Goal: Information Seeking & Learning: Check status

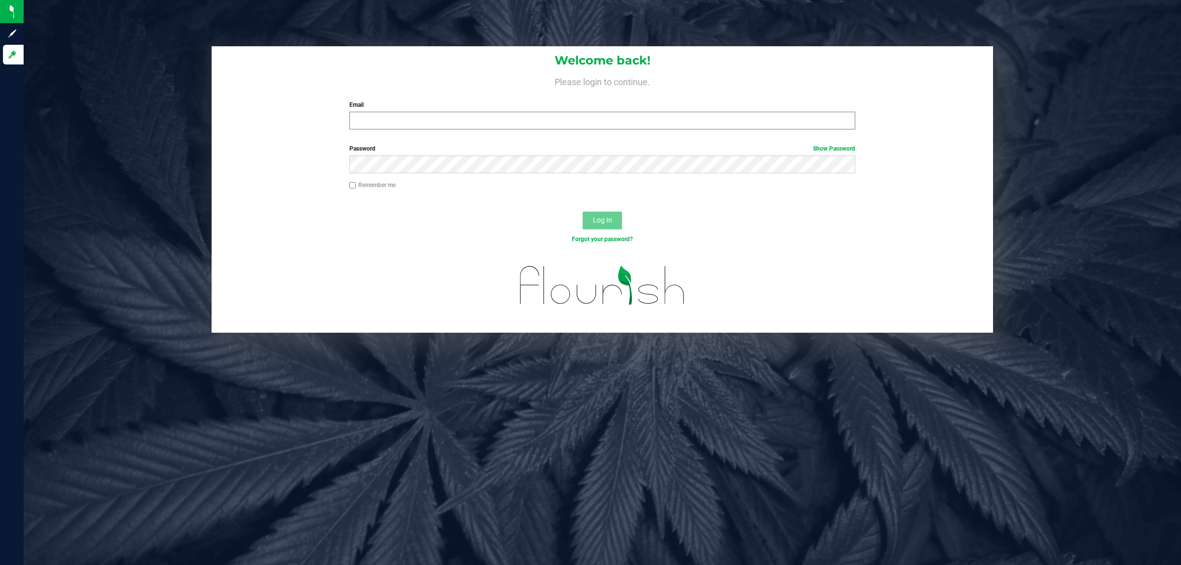
drag, startPoint x: 0, startPoint y: 0, endPoint x: 451, endPoint y: 115, distance: 465.1
click at [451, 115] on div "Email Required Please format your email correctly." at bounding box center [602, 114] width 521 height 29
click at [451, 116] on input "Email" at bounding box center [602, 121] width 506 height 18
type input "[EMAIL_ADDRESS][DOMAIN_NAME]"
click at [583, 212] on button "Log In" at bounding box center [602, 221] width 39 height 18
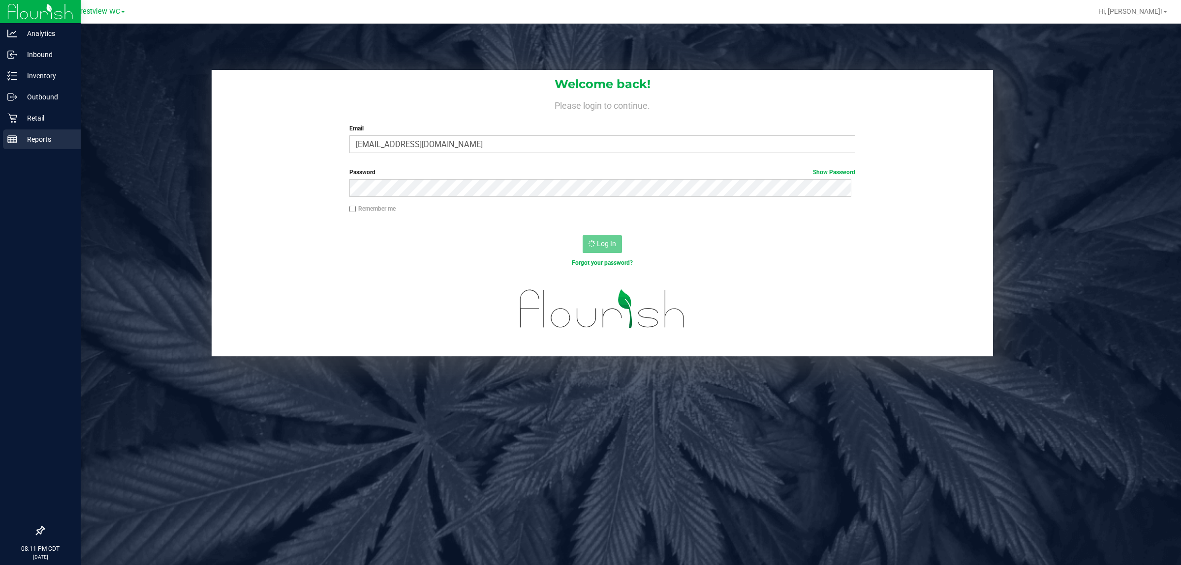
click at [30, 136] on p "Reports" at bounding box center [46, 139] width 59 height 12
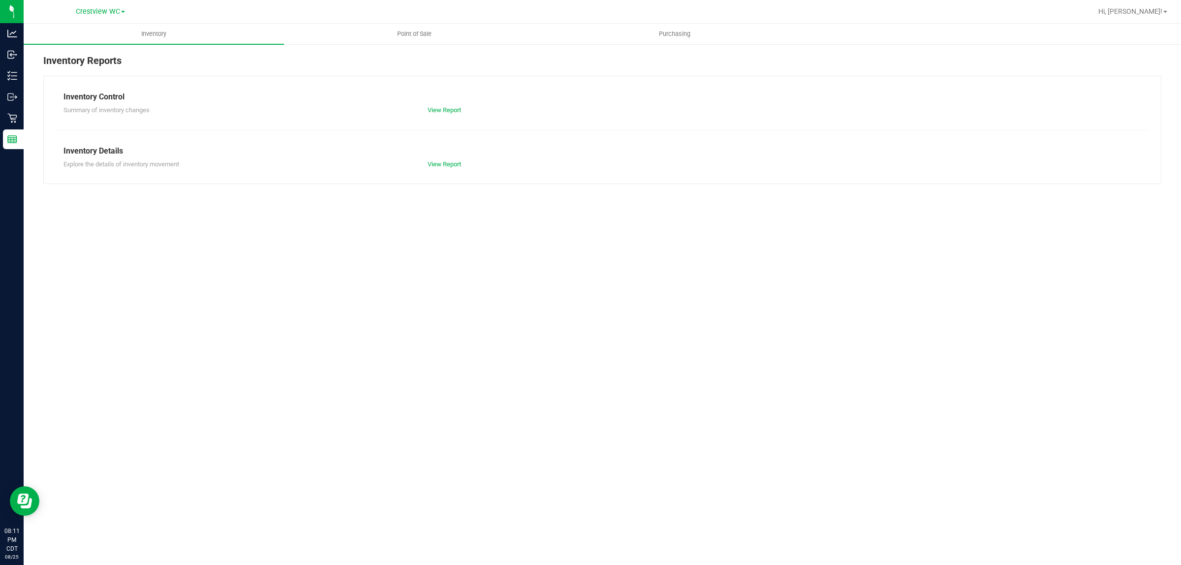
click at [438, 48] on div "Inventory Reports Inventory Control Summary of inventory changes View Report In…" at bounding box center [602, 118] width 1157 height 151
click at [439, 43] on uib-tab-heading "Point of Sale" at bounding box center [413, 34] width 259 height 20
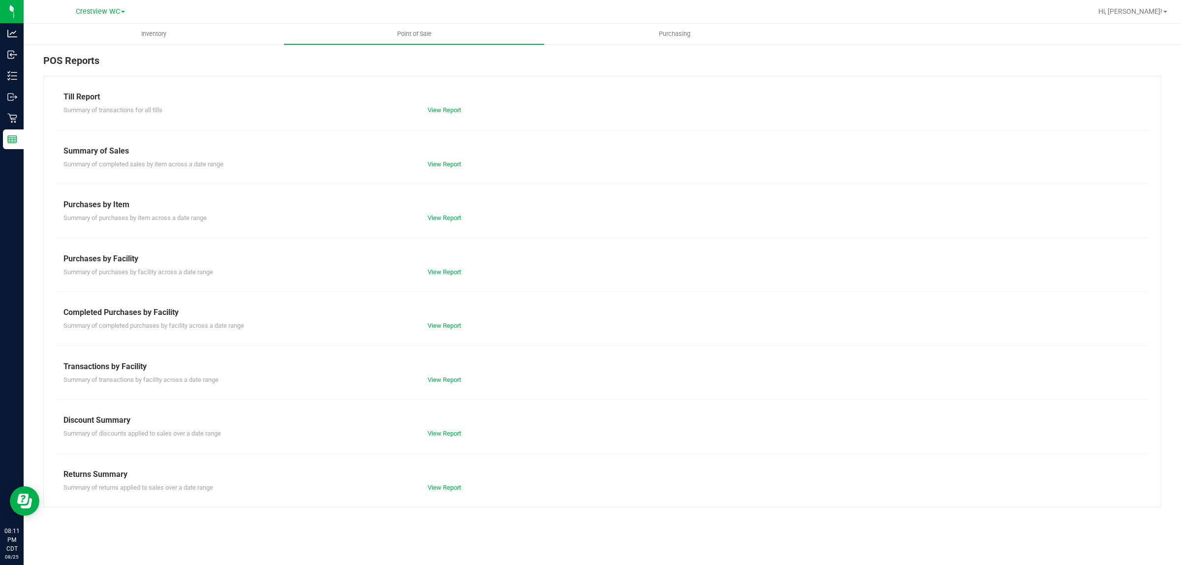
click at [446, 333] on div "Till Report Summary of transactions for all tills View Report Summary of Sales …" at bounding box center [602, 292] width 1118 height 432
drag, startPoint x: 450, startPoint y: 325, endPoint x: 403, endPoint y: 299, distance: 54.4
click at [450, 324] on link "View Report" at bounding box center [444, 325] width 33 height 7
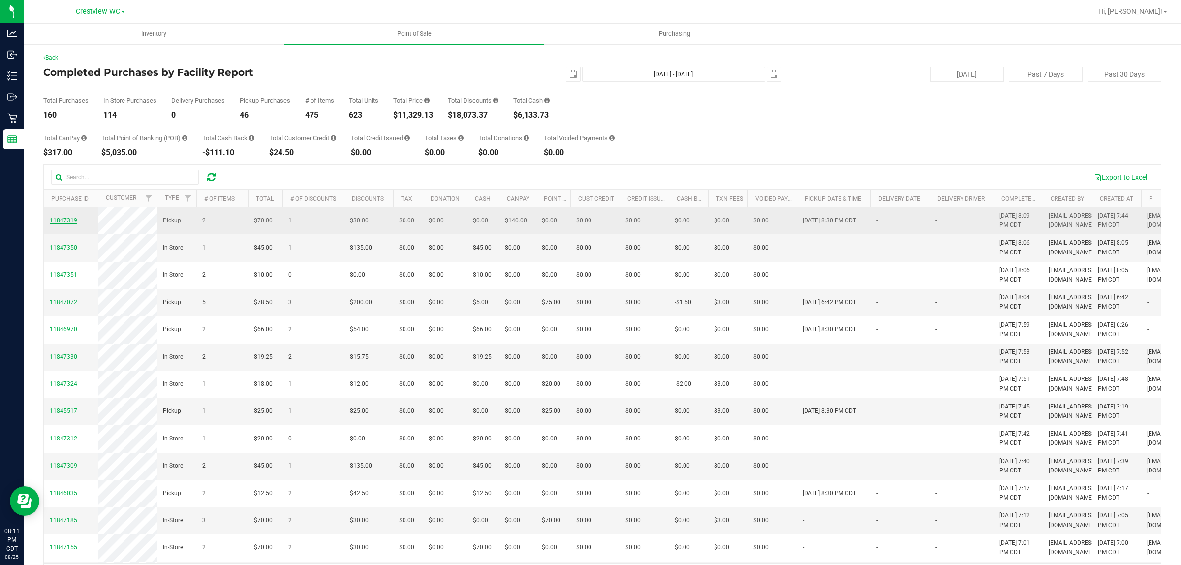
click at [71, 224] on span "11847319" at bounding box center [64, 220] width 28 height 7
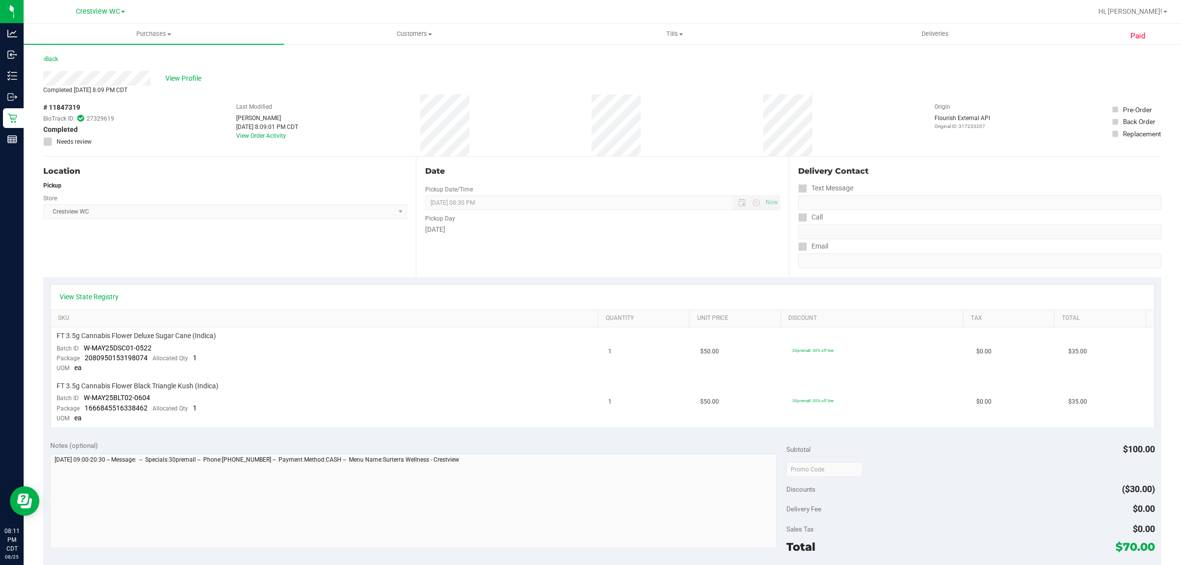
scroll to position [301, 0]
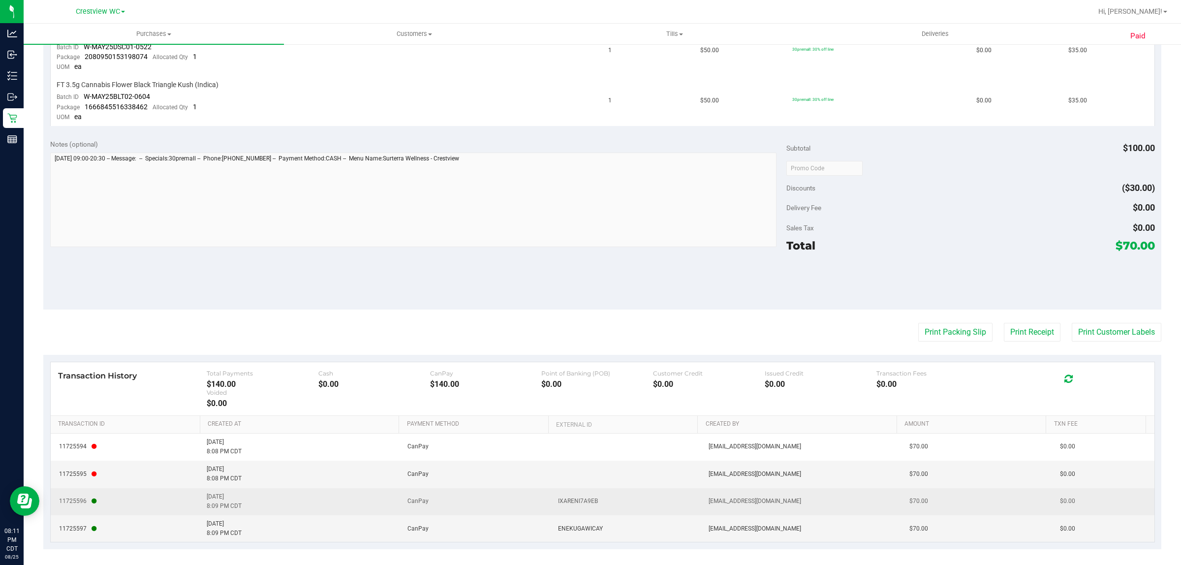
drag, startPoint x: 83, startPoint y: 490, endPoint x: 241, endPoint y: 504, distance: 159.1
click at [241, 504] on tr "11725596 [DATE] 8:09 PM CDT CanPay IXARENI7A9EB [EMAIL_ADDRESS][DOMAIN_NAME] $7…" at bounding box center [603, 501] width 1104 height 27
click at [242, 504] on td "[DATE] 8:09 PM CDT" at bounding box center [301, 501] width 201 height 27
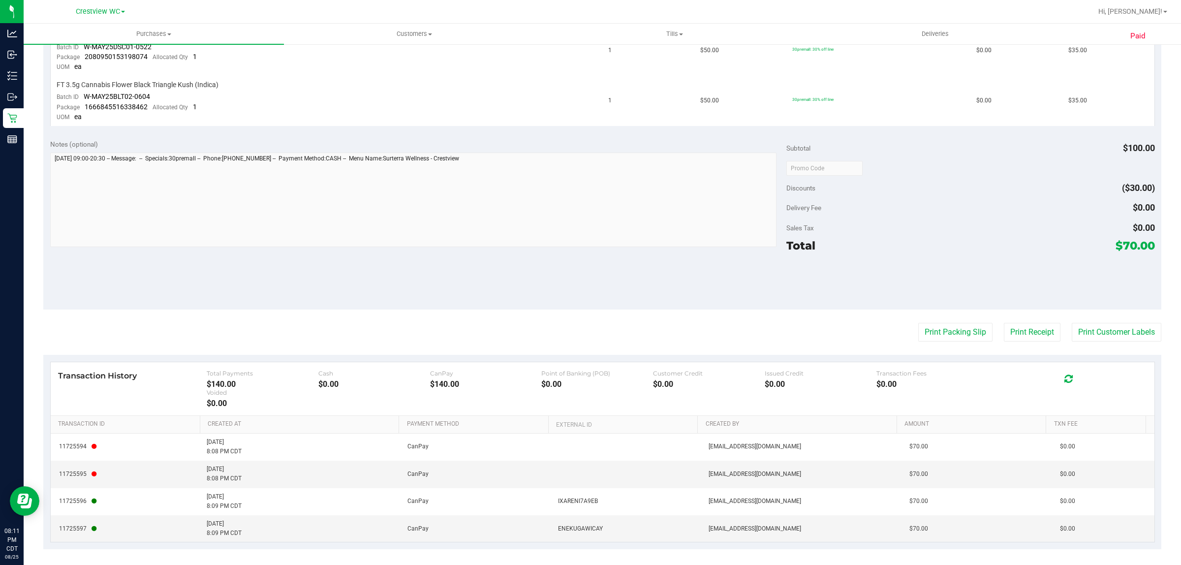
drag, startPoint x: 247, startPoint y: 547, endPoint x: 237, endPoint y: 539, distance: 12.3
click at [237, 540] on div "Paid Back View Profile Completed [DATE] 8:09 PM CDT # 11847319 BioTrack ID: 273…" at bounding box center [602, 155] width 1157 height 827
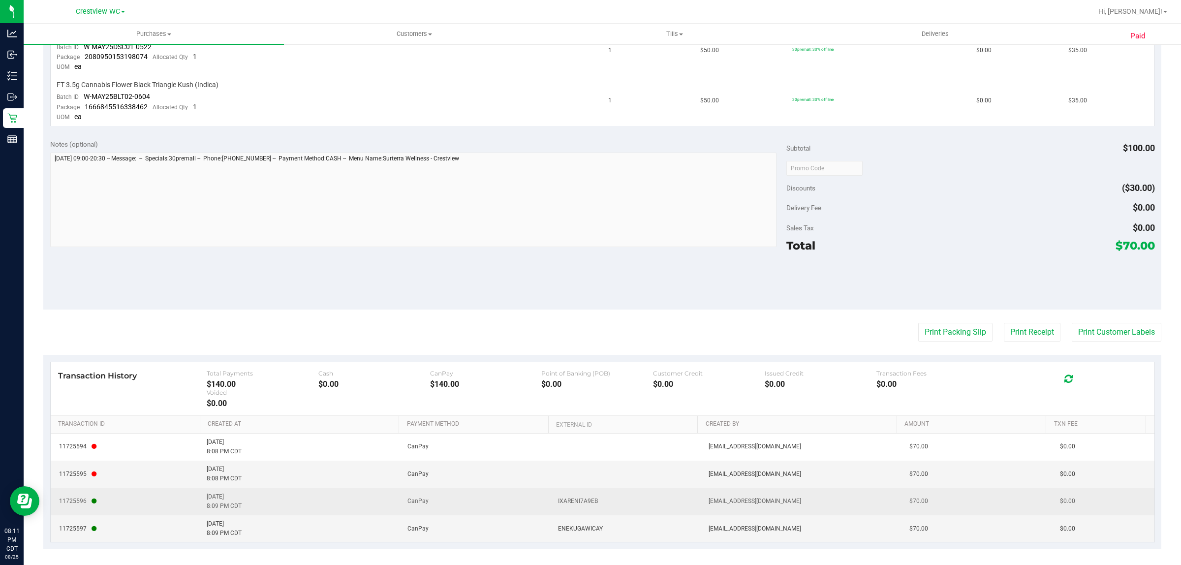
drag, startPoint x: 246, startPoint y: 535, endPoint x: 52, endPoint y: 490, distance: 199.1
click at [52, 490] on tbody "11725594 [DATE] 8:08 PM CDT CanPay [EMAIL_ADDRESS][DOMAIN_NAME] $70.00 $0.00 11…" at bounding box center [603, 488] width 1104 height 109
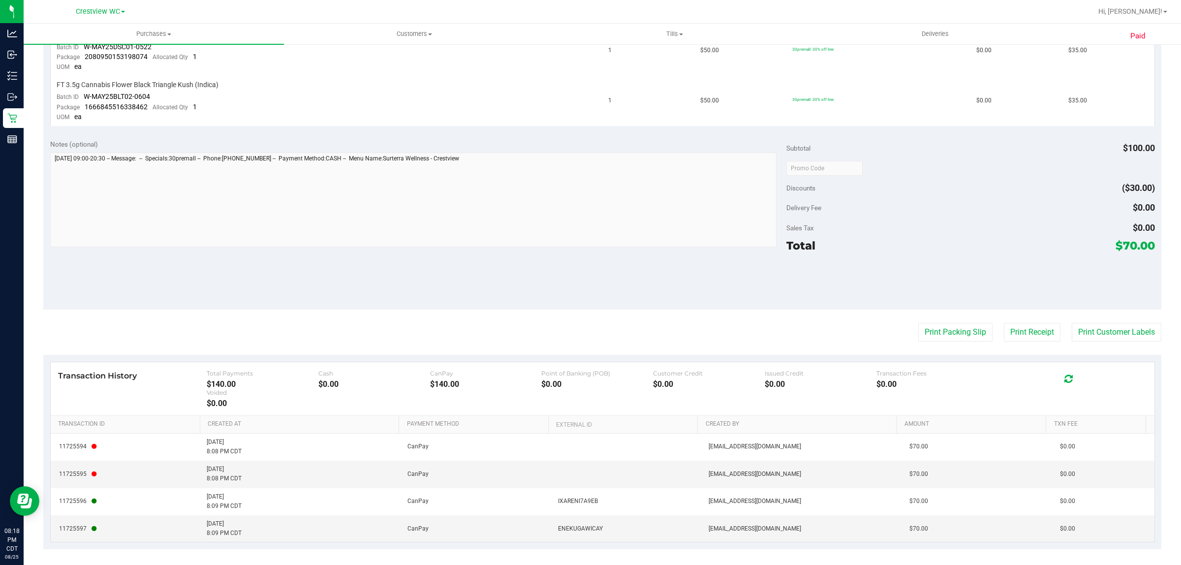
click at [839, 325] on div "Print Packing Slip Print Receipt Print Customer Labels" at bounding box center [602, 332] width 1118 height 19
